Goal: Information Seeking & Learning: Compare options

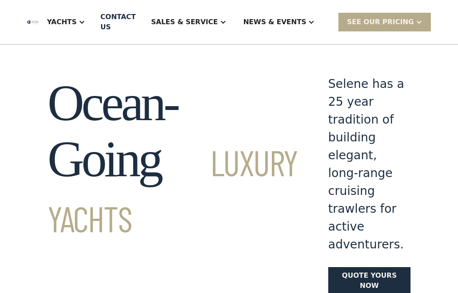
click at [94, 22] on div "Yachts" at bounding box center [66, 22] width 55 height 34
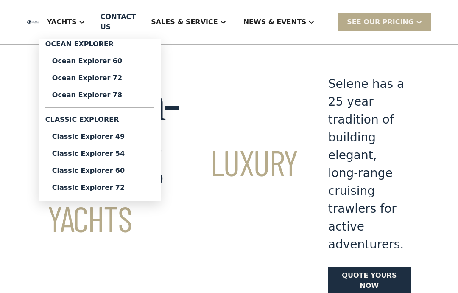
click at [112, 190] on div "Classic Explorer 72" at bounding box center [99, 187] width 95 height 7
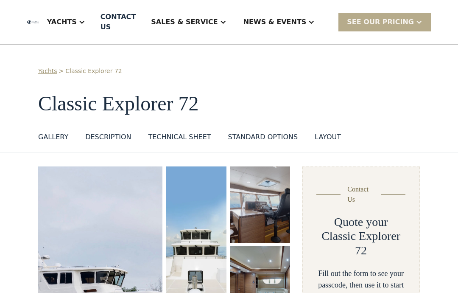
click at [167, 138] on div "Technical sheet" at bounding box center [179, 137] width 63 height 10
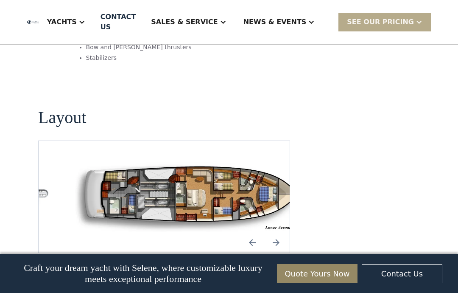
scroll to position [1159, 0]
click at [84, 161] on img "open lightbox" at bounding box center [190, 196] width 237 height 71
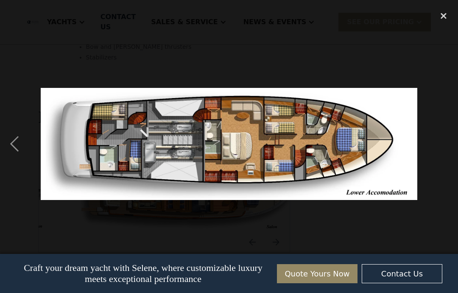
click at [17, 144] on div "previous image" at bounding box center [14, 143] width 29 height 274
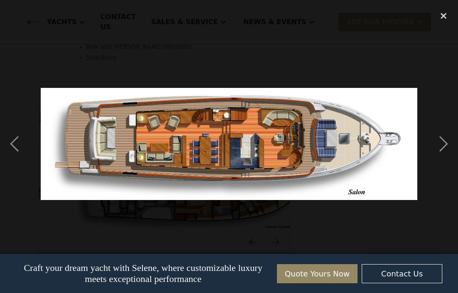
click at [20, 145] on div "previous image" at bounding box center [14, 143] width 29 height 274
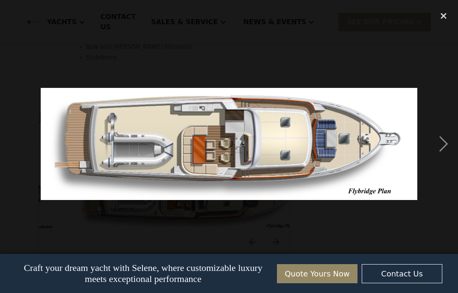
click at [438, 22] on div "close lightbox" at bounding box center [443, 15] width 29 height 19
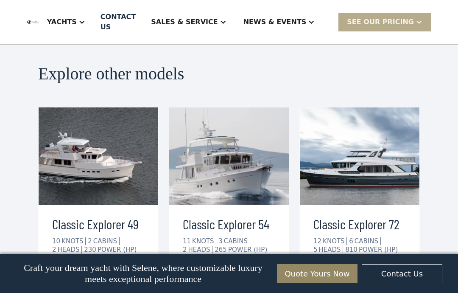
scroll to position [1461, 0]
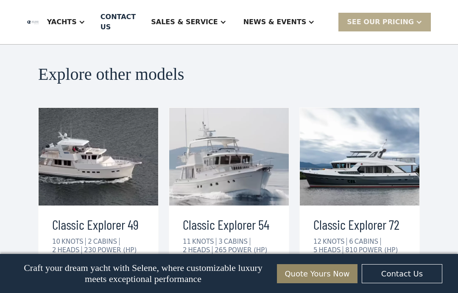
click at [201, 131] on img at bounding box center [229, 157] width 120 height 98
click at [215, 271] on div "view details" at bounding box center [216, 276] width 47 height 10
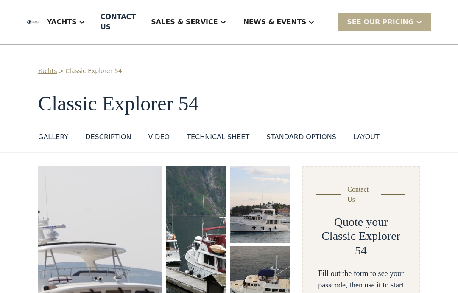
click at [281, 135] on div "standard options" at bounding box center [301, 137] width 70 height 10
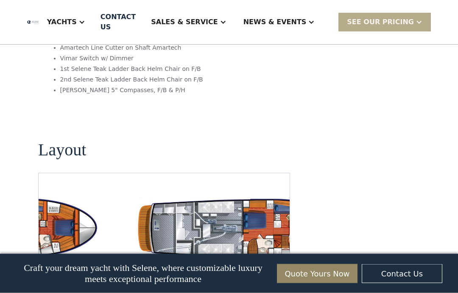
scroll to position [1503, 0]
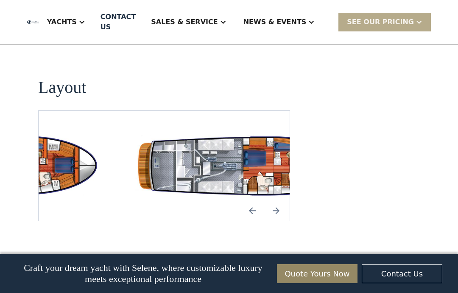
click at [127, 163] on img "open lightbox" at bounding box center [245, 165] width 237 height 69
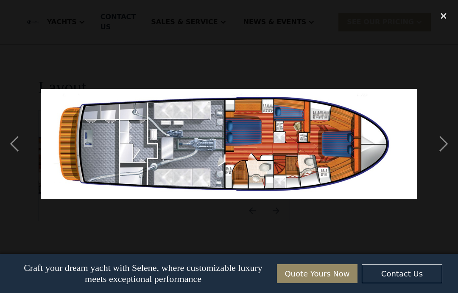
click at [446, 145] on div "next image" at bounding box center [443, 143] width 29 height 274
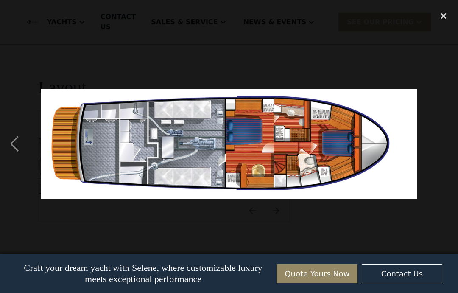
click at [15, 145] on div "previous image" at bounding box center [14, 143] width 29 height 274
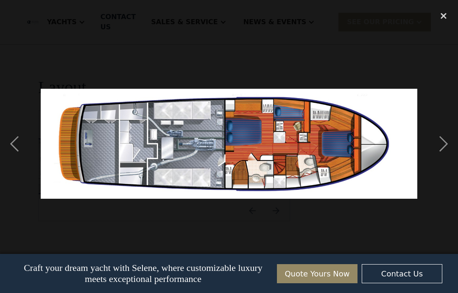
click at [440, 140] on div "next image" at bounding box center [443, 143] width 29 height 274
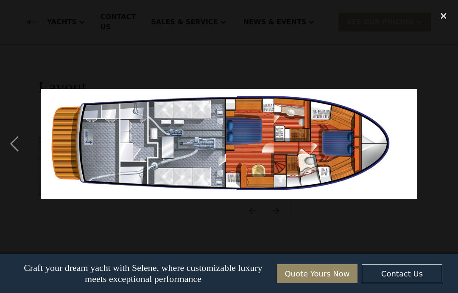
click at [441, 143] on div "next image" at bounding box center [443, 143] width 29 height 274
click at [20, 141] on div "previous image" at bounding box center [14, 143] width 29 height 274
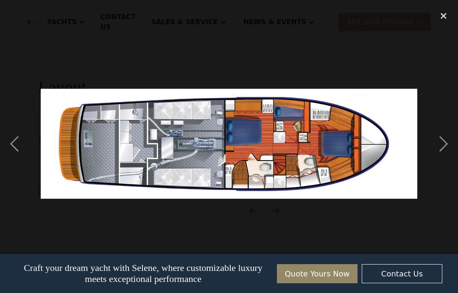
click at [17, 143] on div "previous image" at bounding box center [14, 143] width 29 height 274
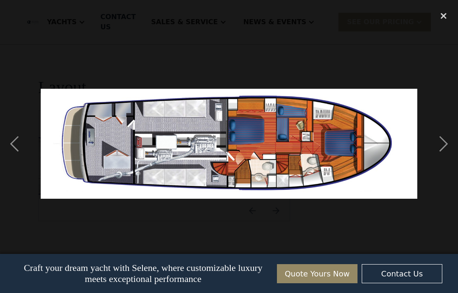
click at [441, 141] on div "next image" at bounding box center [443, 143] width 29 height 274
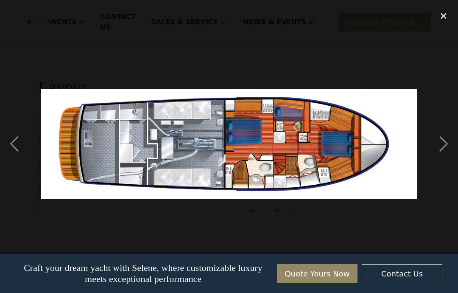
click at [21, 142] on div "previous image" at bounding box center [14, 143] width 29 height 274
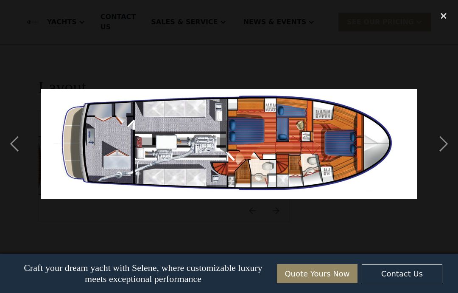
click at [438, 140] on div "next image" at bounding box center [443, 143] width 29 height 274
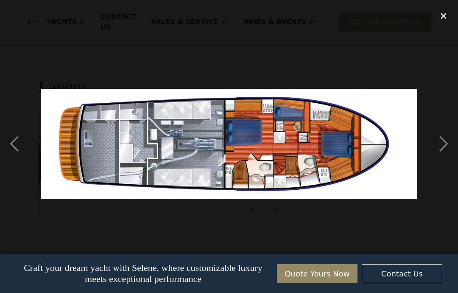
click at [18, 143] on div "previous image" at bounding box center [14, 143] width 29 height 274
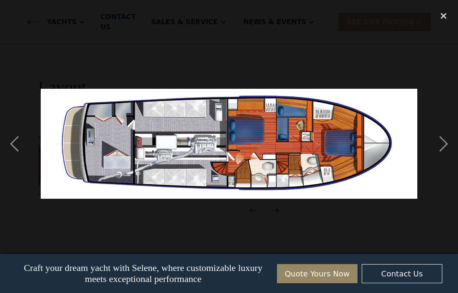
click at [436, 138] on div "next image" at bounding box center [443, 143] width 29 height 274
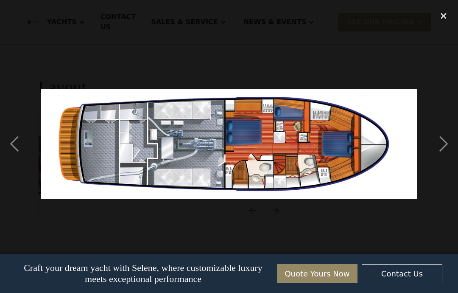
click at [19, 145] on div "previous image" at bounding box center [14, 143] width 29 height 274
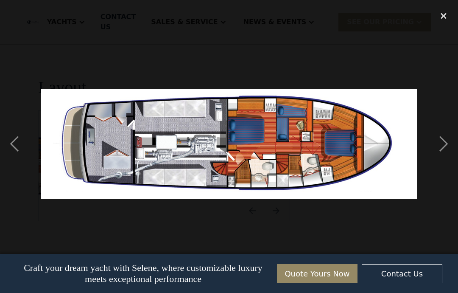
click at [436, 138] on div "next image" at bounding box center [443, 143] width 29 height 274
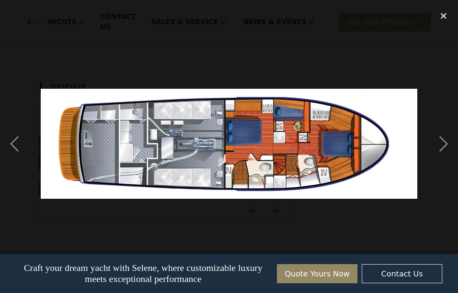
click at [18, 143] on div "previous image" at bounding box center [14, 143] width 29 height 274
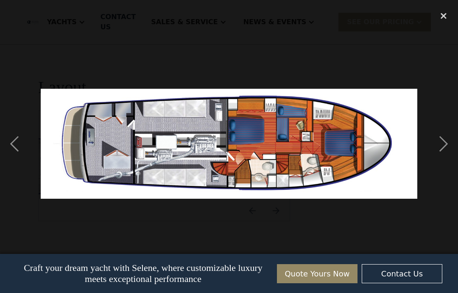
click at [16, 140] on div "previous image" at bounding box center [14, 143] width 29 height 274
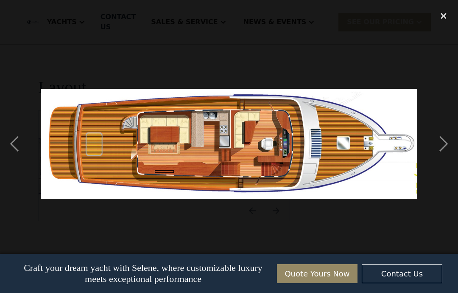
click at [16, 143] on div "previous image" at bounding box center [14, 143] width 29 height 274
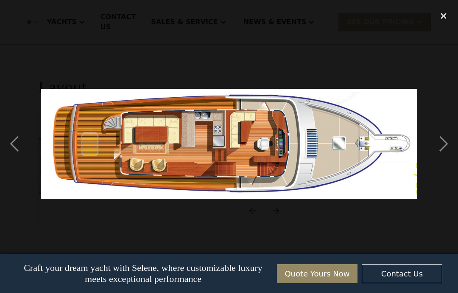
click at [431, 137] on div "next image" at bounding box center [443, 143] width 29 height 274
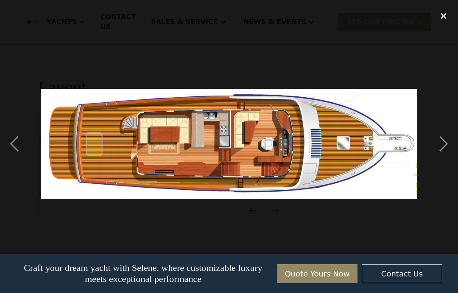
click at [15, 144] on div "previous image" at bounding box center [14, 143] width 29 height 274
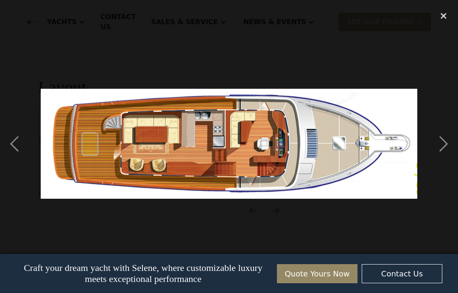
click at [11, 146] on div "previous image" at bounding box center [14, 143] width 29 height 274
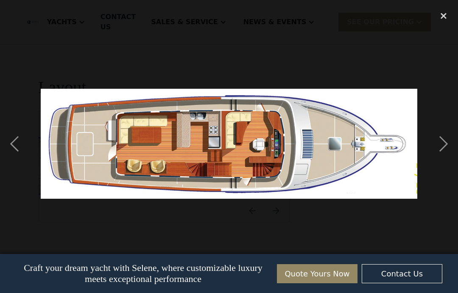
click at [12, 146] on div "previous image" at bounding box center [14, 143] width 29 height 274
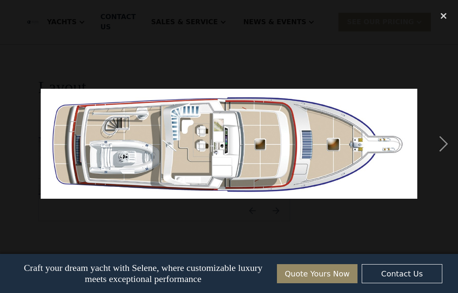
click at [10, 143] on div "previous image" at bounding box center [14, 143] width 29 height 274
click at [438, 142] on div "next image" at bounding box center [443, 143] width 29 height 274
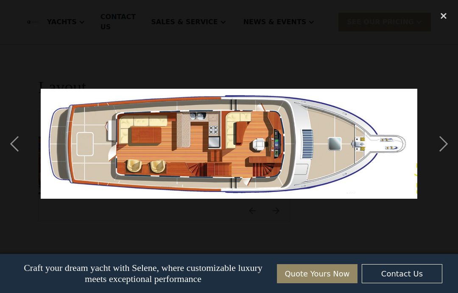
click at [443, 142] on div "next image" at bounding box center [443, 143] width 29 height 274
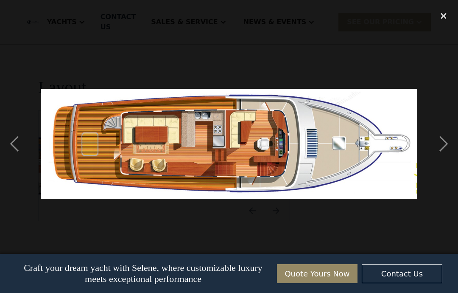
click at [14, 140] on div "previous image" at bounding box center [14, 143] width 29 height 274
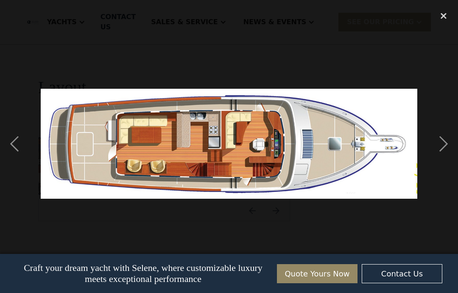
click at [439, 139] on div "next image" at bounding box center [443, 143] width 29 height 274
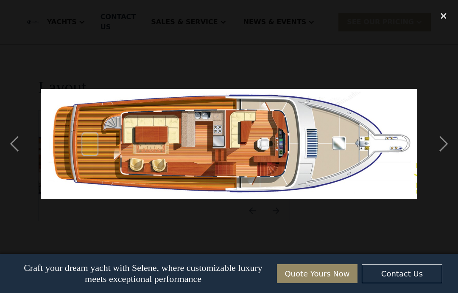
click at [444, 13] on div "close lightbox" at bounding box center [443, 15] width 29 height 19
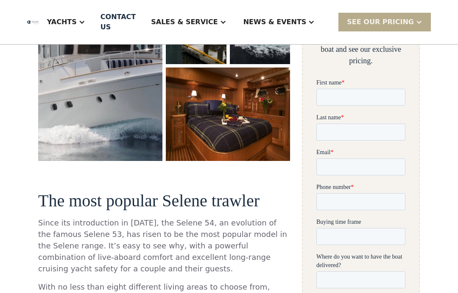
scroll to position [0, 0]
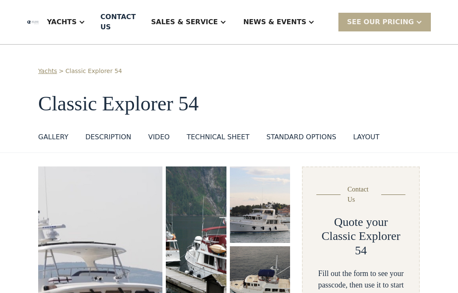
click at [77, 19] on div "Yachts" at bounding box center [62, 22] width 30 height 10
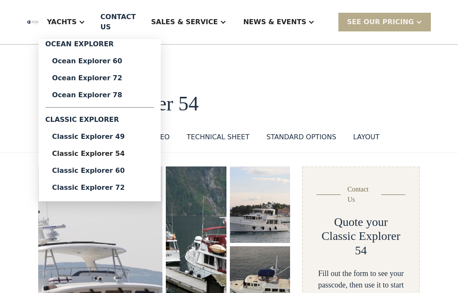
click at [102, 172] on div "Classic Explorer 60" at bounding box center [99, 170] width 95 height 7
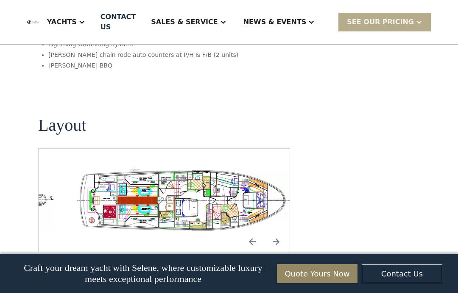
scroll to position [1601, 0]
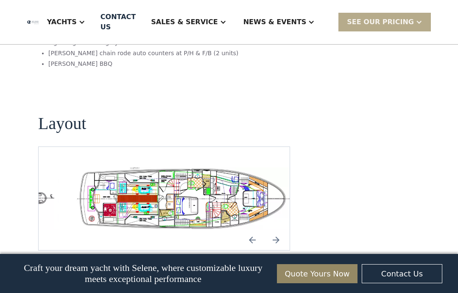
click at [96, 179] on img "open lightbox" at bounding box center [190, 198] width 237 height 62
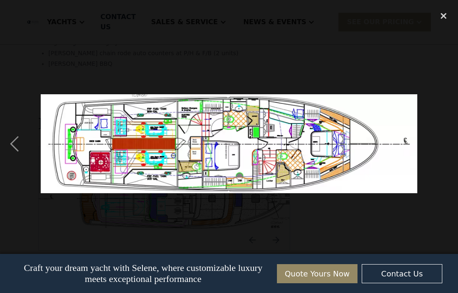
click at [22, 150] on div "previous image" at bounding box center [14, 143] width 29 height 274
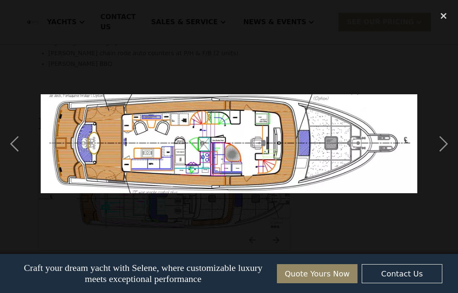
click at [17, 148] on div "previous image" at bounding box center [14, 143] width 29 height 274
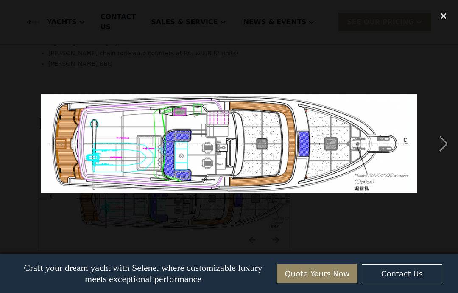
click at [17, 149] on div "previous image" at bounding box center [14, 143] width 29 height 274
click at [443, 141] on div "next image" at bounding box center [443, 143] width 29 height 274
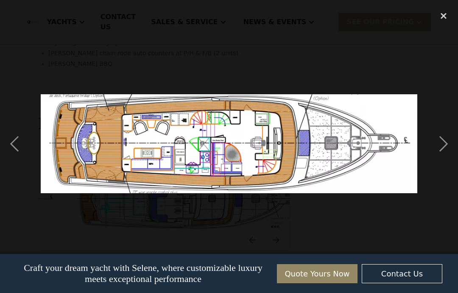
click at [445, 142] on div "next image" at bounding box center [443, 143] width 29 height 274
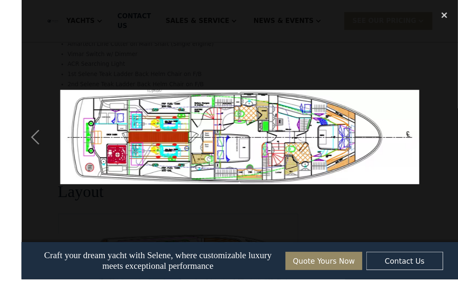
scroll to position [1606, 0]
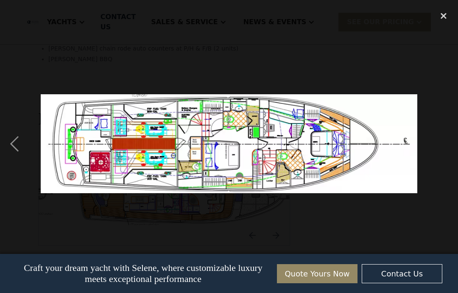
click at [20, 137] on div "previous image" at bounding box center [14, 143] width 29 height 274
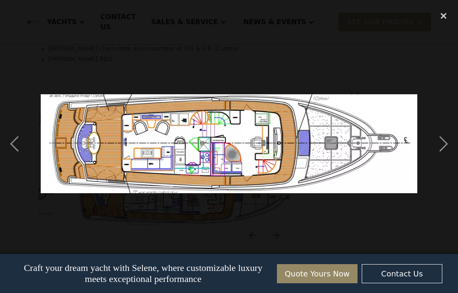
click at [19, 141] on div "previous image" at bounding box center [14, 143] width 29 height 274
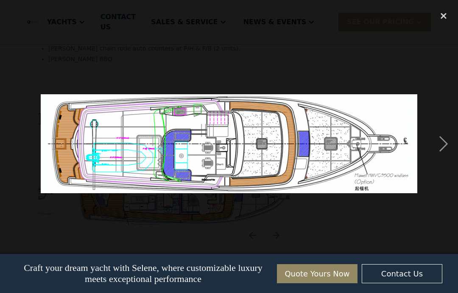
click at [433, 144] on div "next image" at bounding box center [443, 143] width 29 height 274
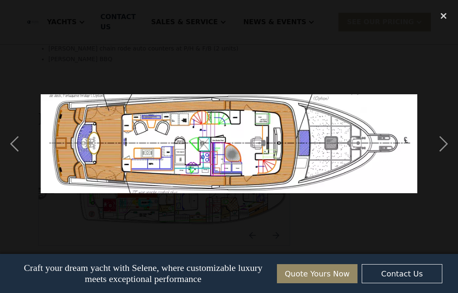
click at [435, 136] on div "next image" at bounding box center [443, 143] width 29 height 274
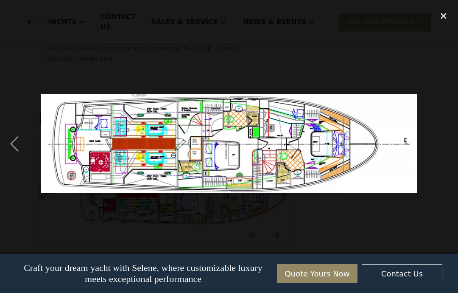
click at [440, 13] on div "close lightbox" at bounding box center [443, 15] width 29 height 19
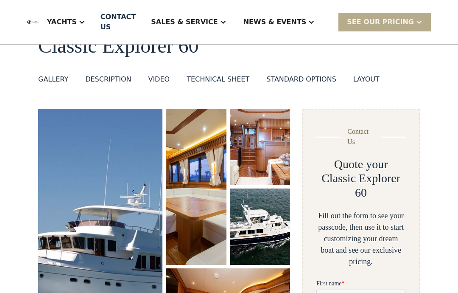
scroll to position [0, 0]
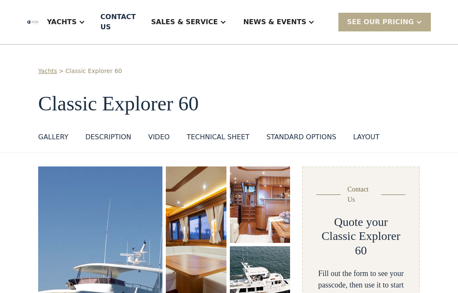
click at [77, 22] on div "Yachts" at bounding box center [62, 22] width 30 height 10
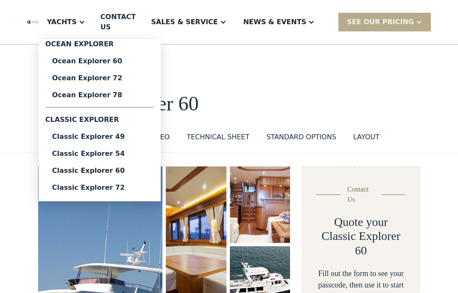
click at [108, 97] on div "Ocean Explorer 78" at bounding box center [99, 95] width 95 height 7
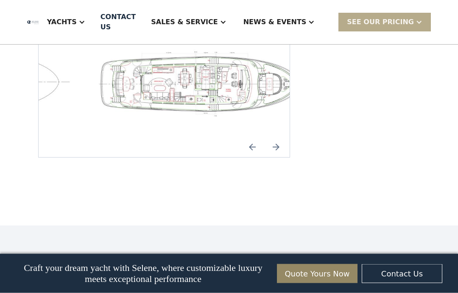
click at [107, 84] on img "open lightbox" at bounding box center [204, 83] width 237 height 67
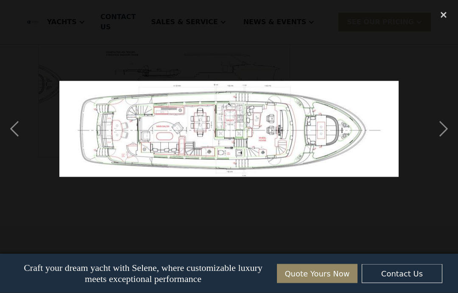
scroll to position [1299, 0]
click at [17, 128] on div "previous image" at bounding box center [14, 129] width 29 height 246
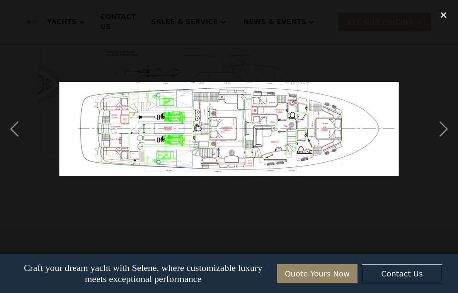
click at [19, 133] on div "previous image" at bounding box center [14, 129] width 29 height 246
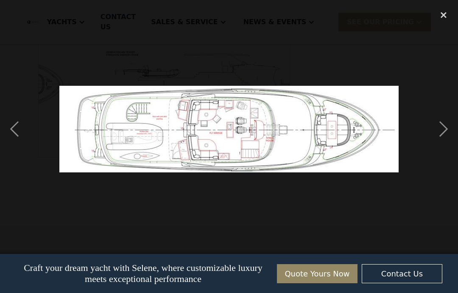
click at [20, 128] on div "previous image" at bounding box center [14, 129] width 29 height 246
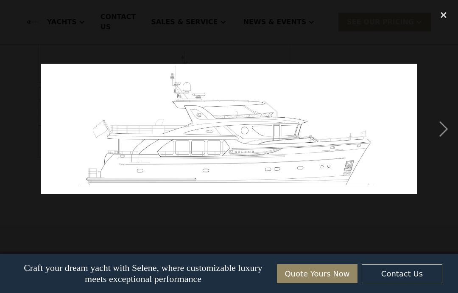
click at [441, 123] on div "next image" at bounding box center [443, 129] width 29 height 246
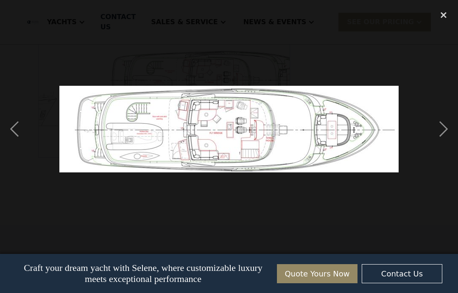
click at [440, 121] on div "next image" at bounding box center [443, 129] width 29 height 246
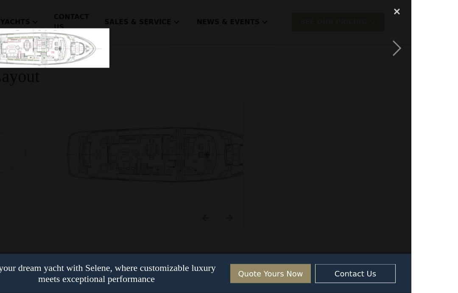
scroll to position [1279, 0]
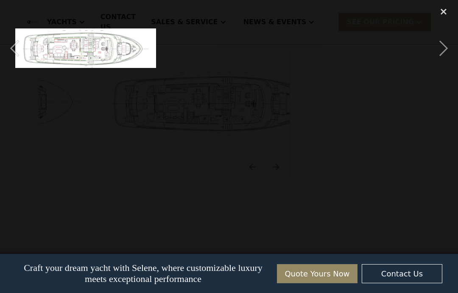
click at [72, 53] on img at bounding box center [85, 48] width 141 height 40
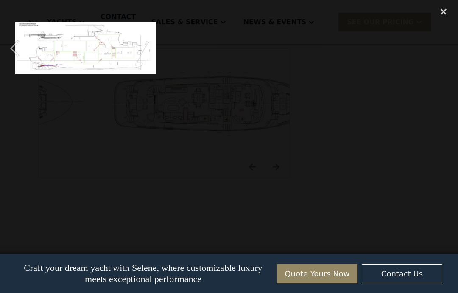
click at [438, 15] on div "close lightbox" at bounding box center [443, 11] width 29 height 19
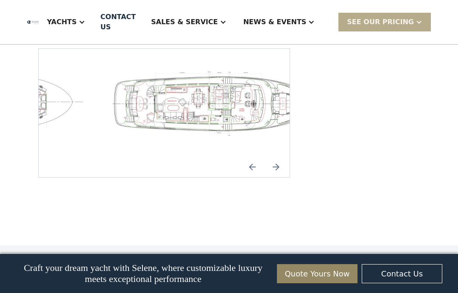
click at [152, 107] on img "open lightbox" at bounding box center [218, 102] width 237 height 67
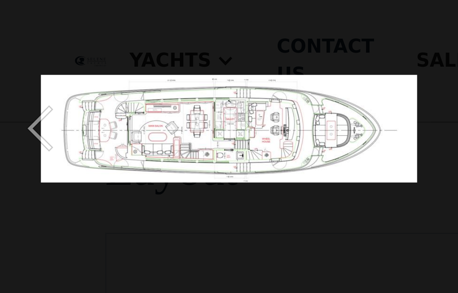
scroll to position [1243, 0]
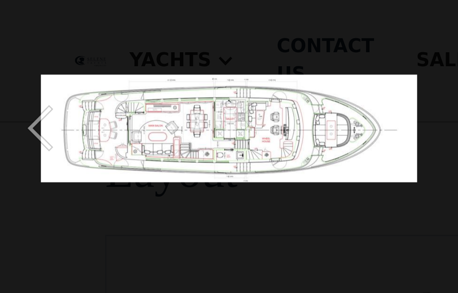
click at [15, 47] on div "previous image" at bounding box center [14, 46] width 29 height 89
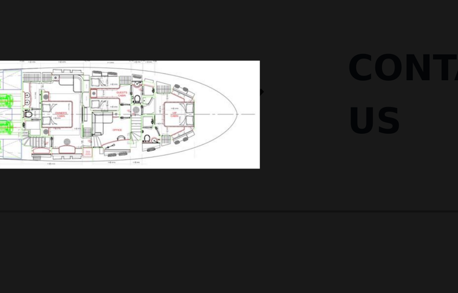
scroll to position [1234, 0]
